Goal: Navigation & Orientation: Find specific page/section

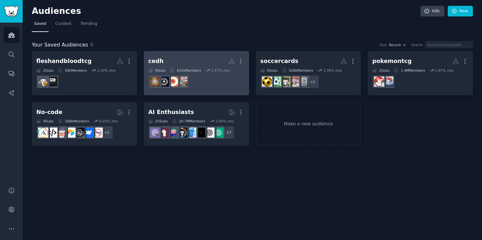
click at [192, 70] on div "631k Members" at bounding box center [185, 70] width 31 height 5
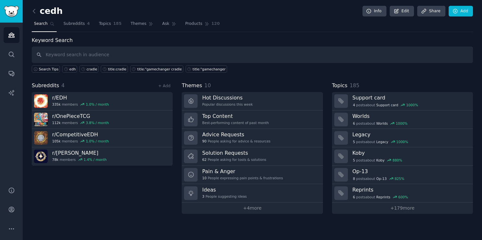
click at [32, 15] on link at bounding box center [36, 11] width 8 height 10
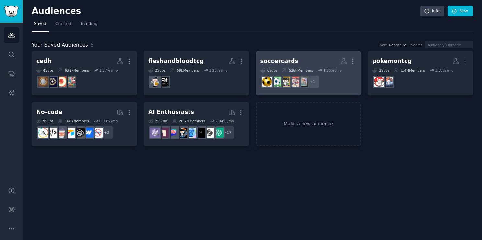
click at [317, 73] on dd "r/hockeycards + 1" at bounding box center [308, 82] width 96 height 18
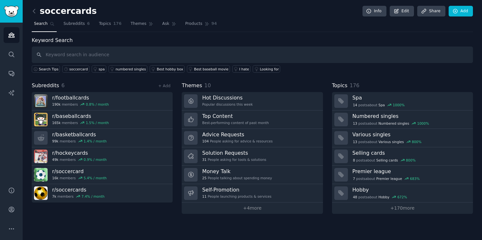
click at [37, 15] on link at bounding box center [36, 11] width 8 height 10
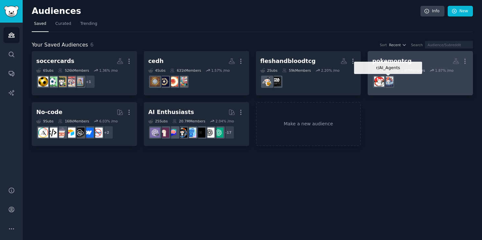
click at [391, 80] on img at bounding box center [388, 82] width 10 height 10
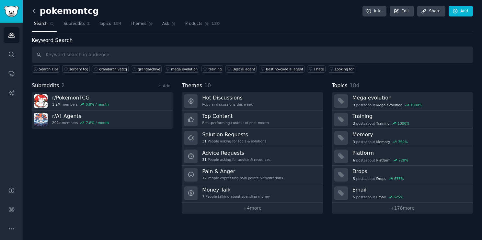
click at [34, 13] on icon at bounding box center [34, 11] width 7 height 7
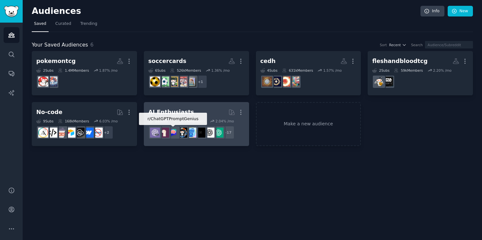
click at [171, 128] on img at bounding box center [173, 133] width 10 height 10
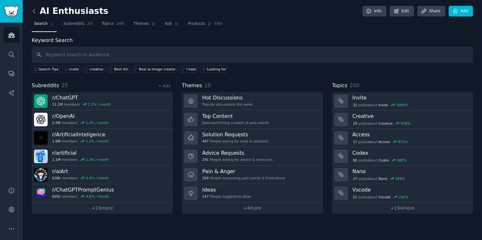
click at [31, 11] on icon at bounding box center [34, 11] width 7 height 7
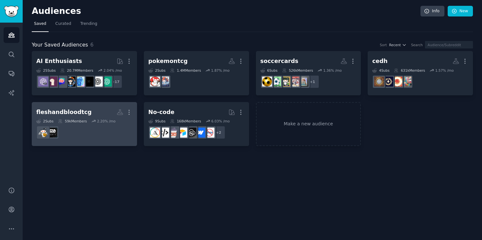
click at [86, 141] on link "fleshandbloodtcg More 2 Sub s 59k Members 2.20 % /mo" at bounding box center [84, 124] width 105 height 44
